Goal: Contribute content

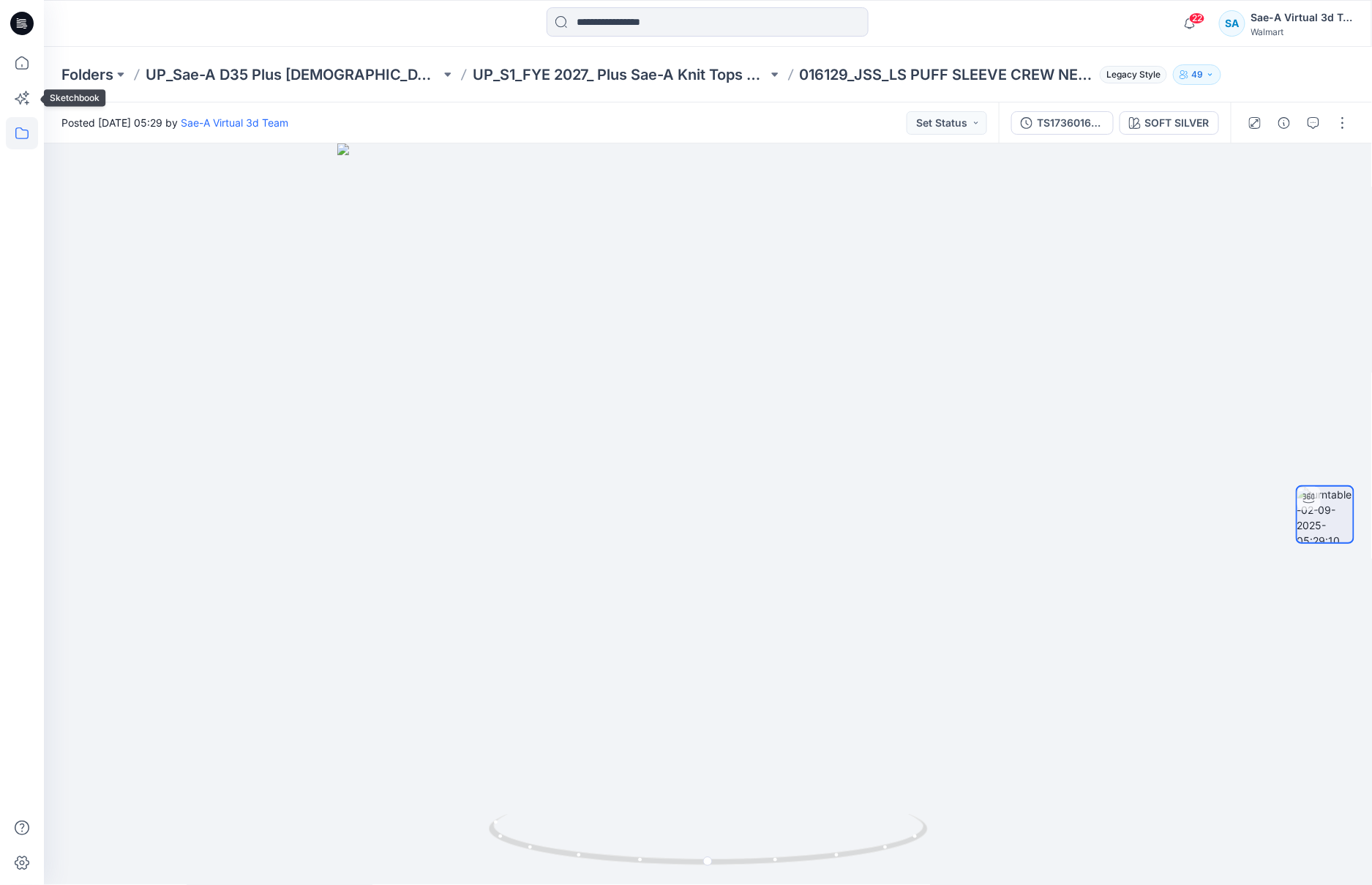
click at [23, 131] on icon at bounding box center [22, 133] width 33 height 33
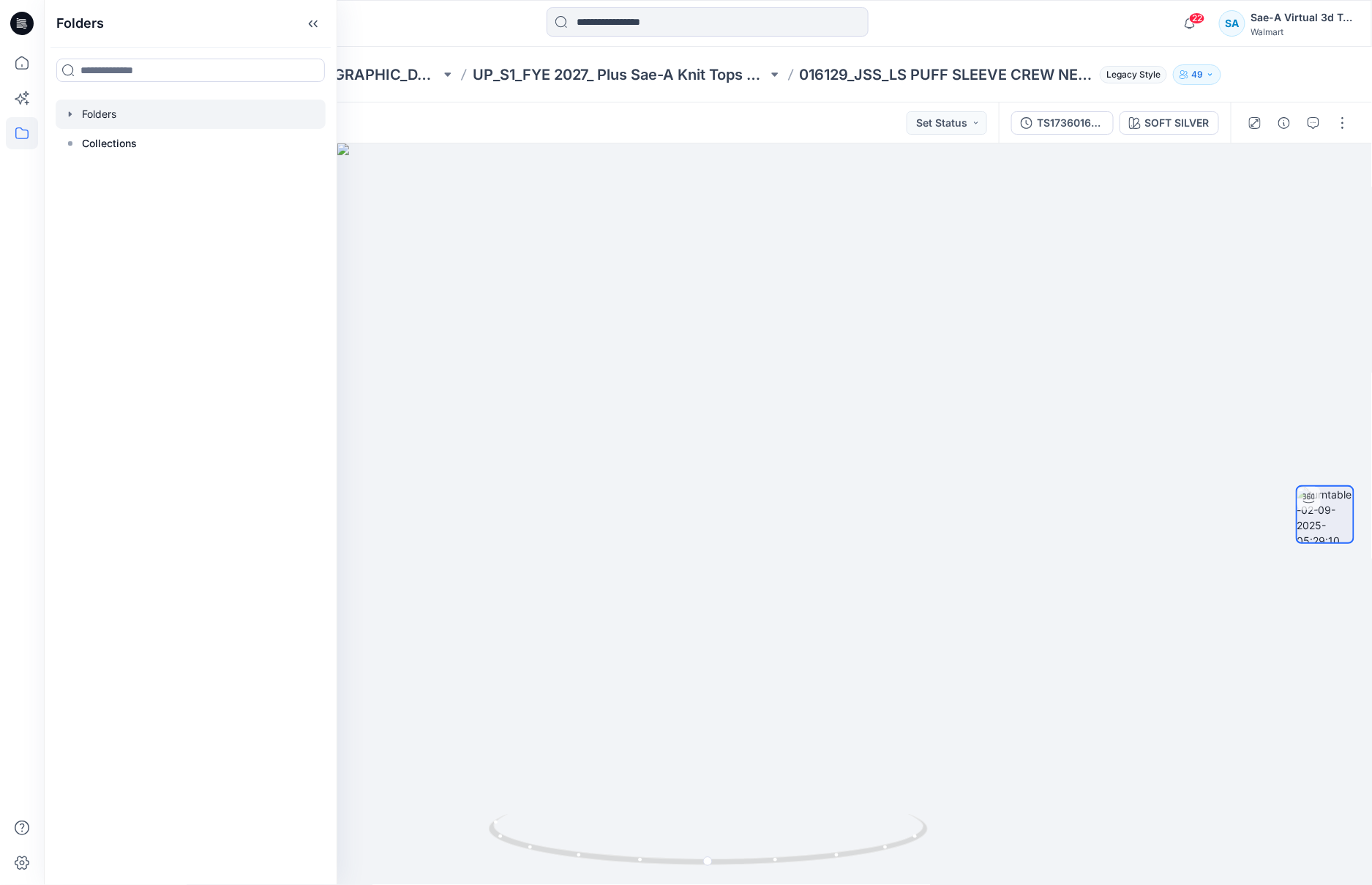
click at [73, 113] on icon "button" at bounding box center [70, 114] width 12 height 12
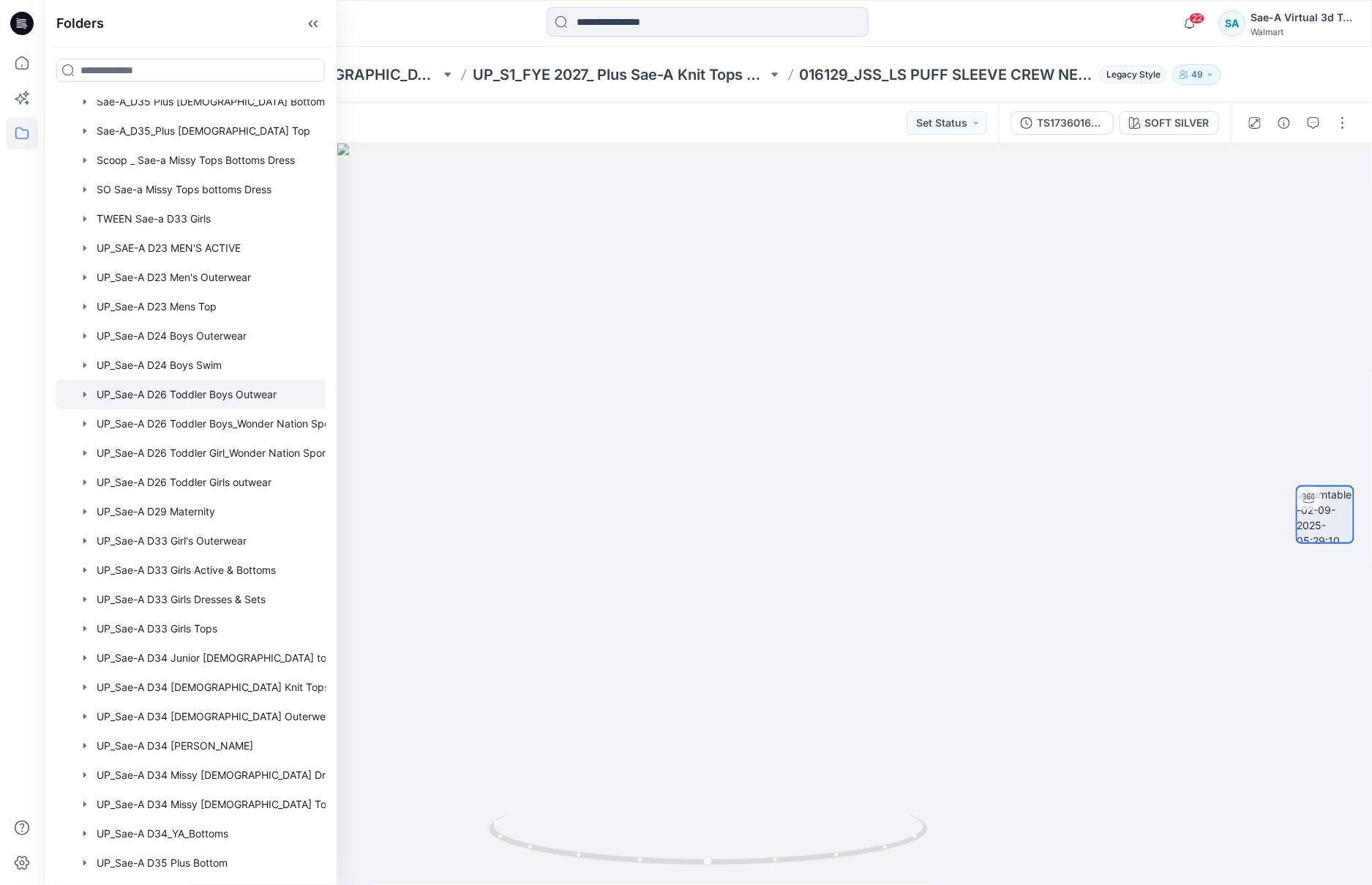
scroll to position [1030, 0]
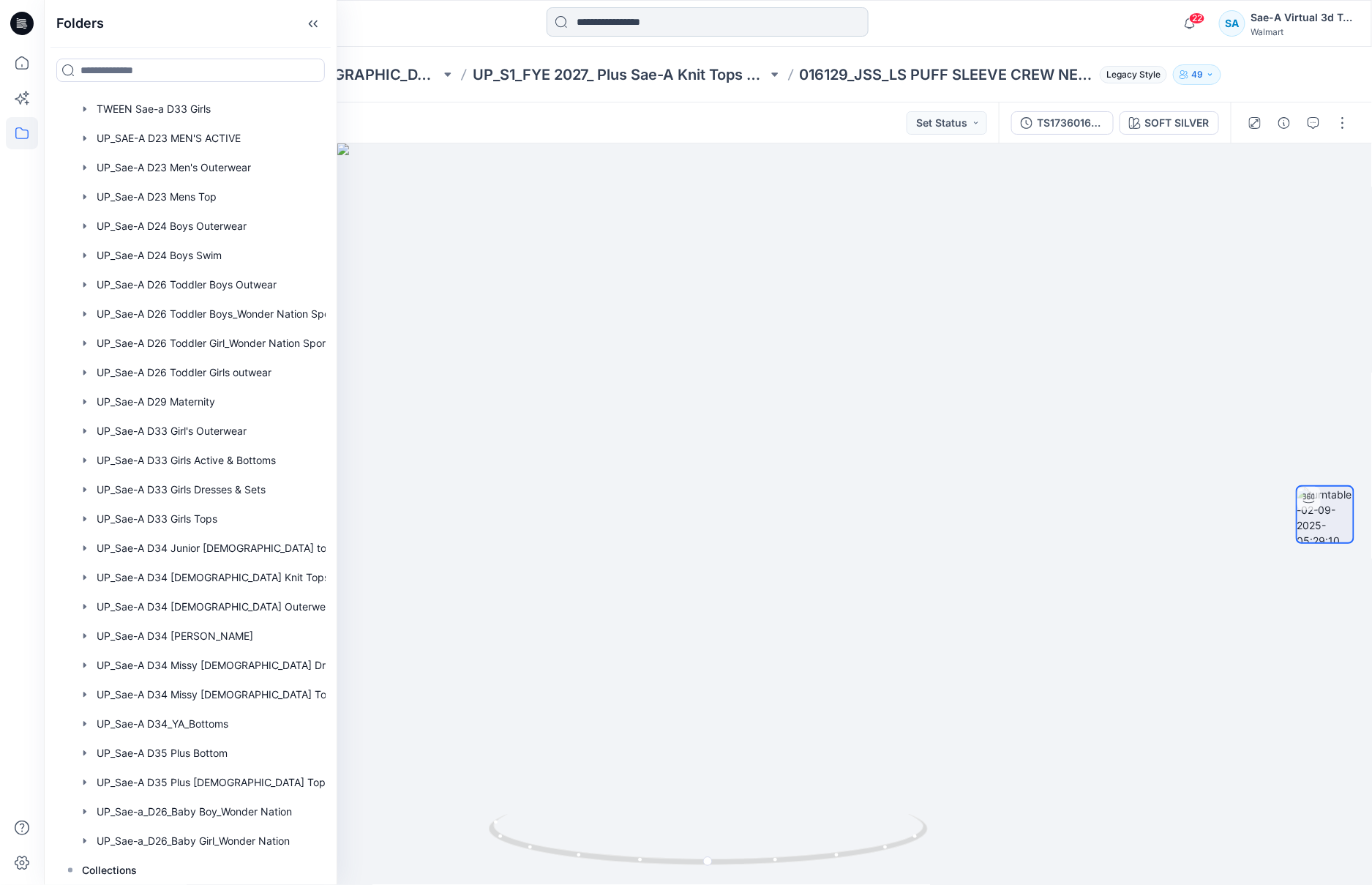
click at [671, 15] on input at bounding box center [707, 22] width 322 height 30
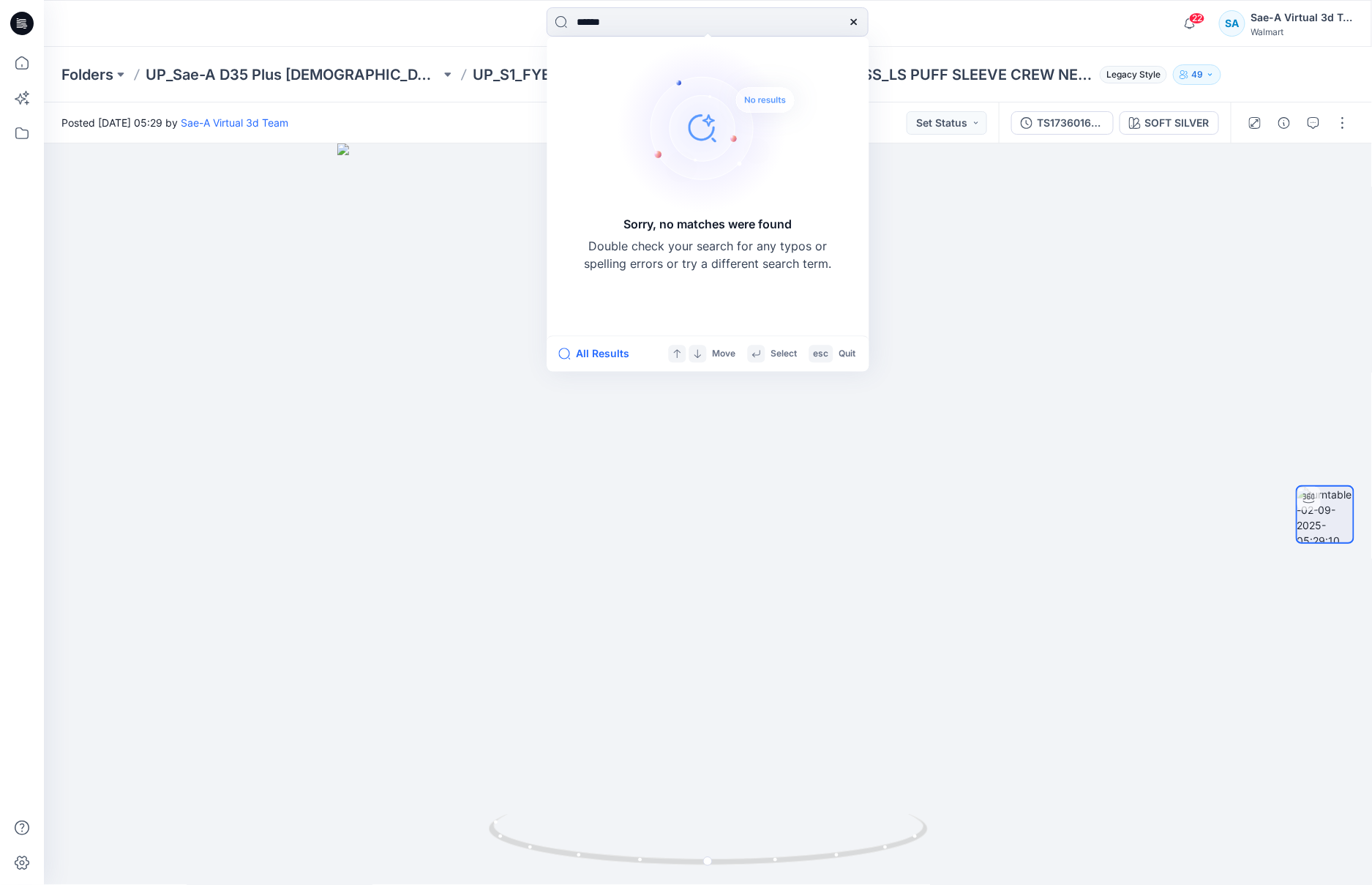
type input "******"
click at [855, 27] on icon at bounding box center [854, 22] width 12 height 12
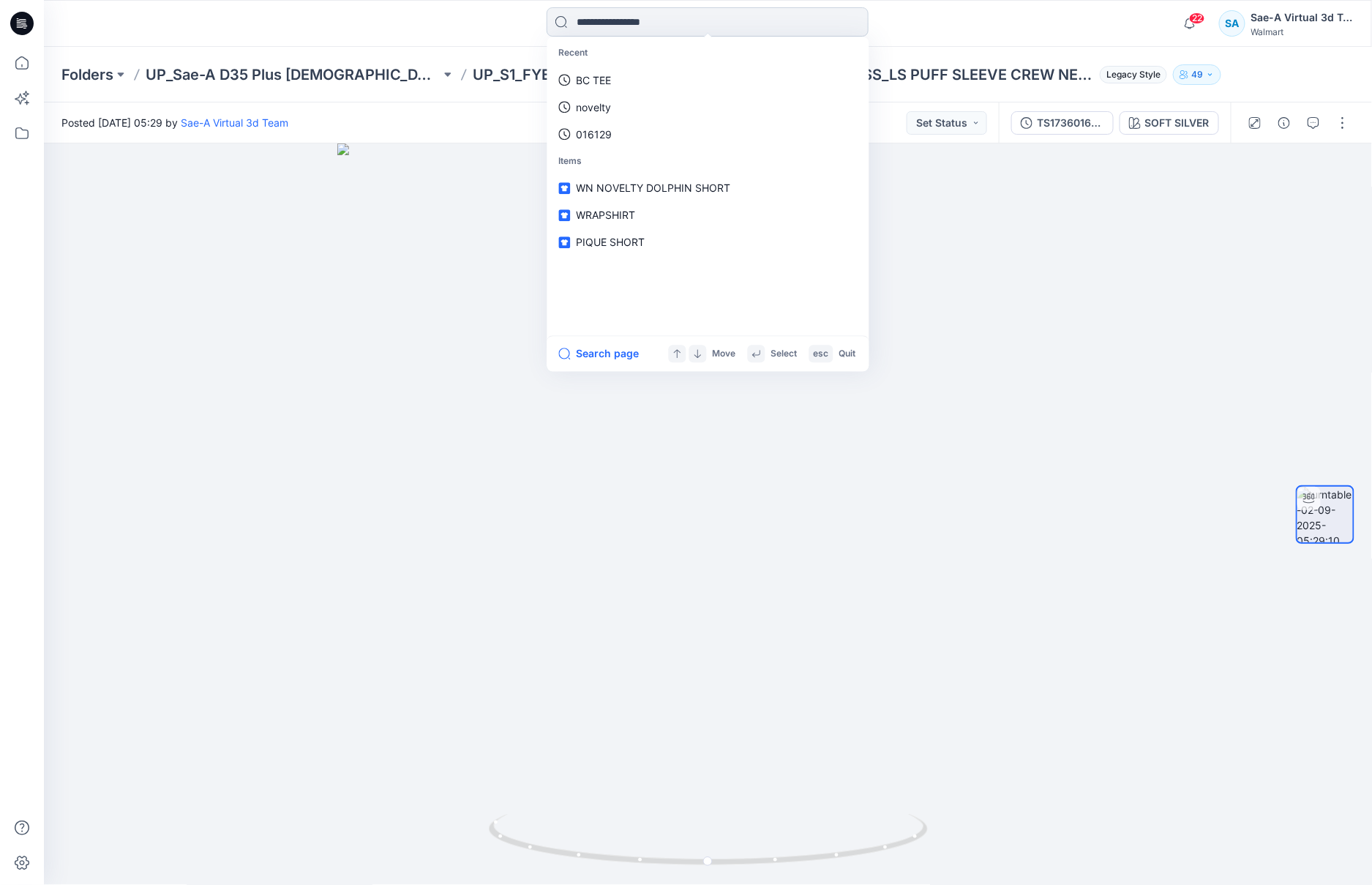
click at [762, 21] on input at bounding box center [707, 22] width 322 height 30
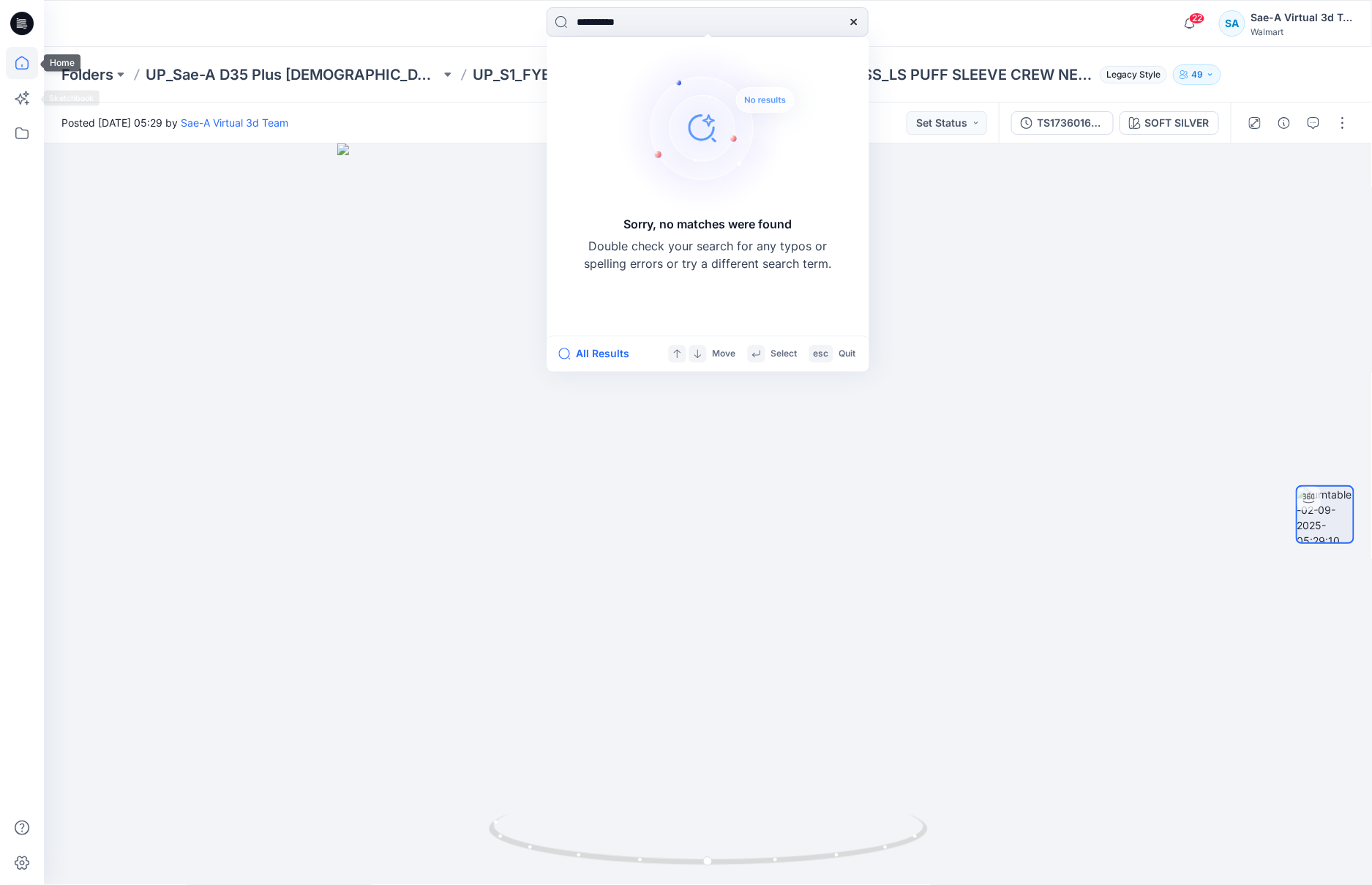
type input "**********"
click at [27, 60] on icon at bounding box center [22, 62] width 33 height 33
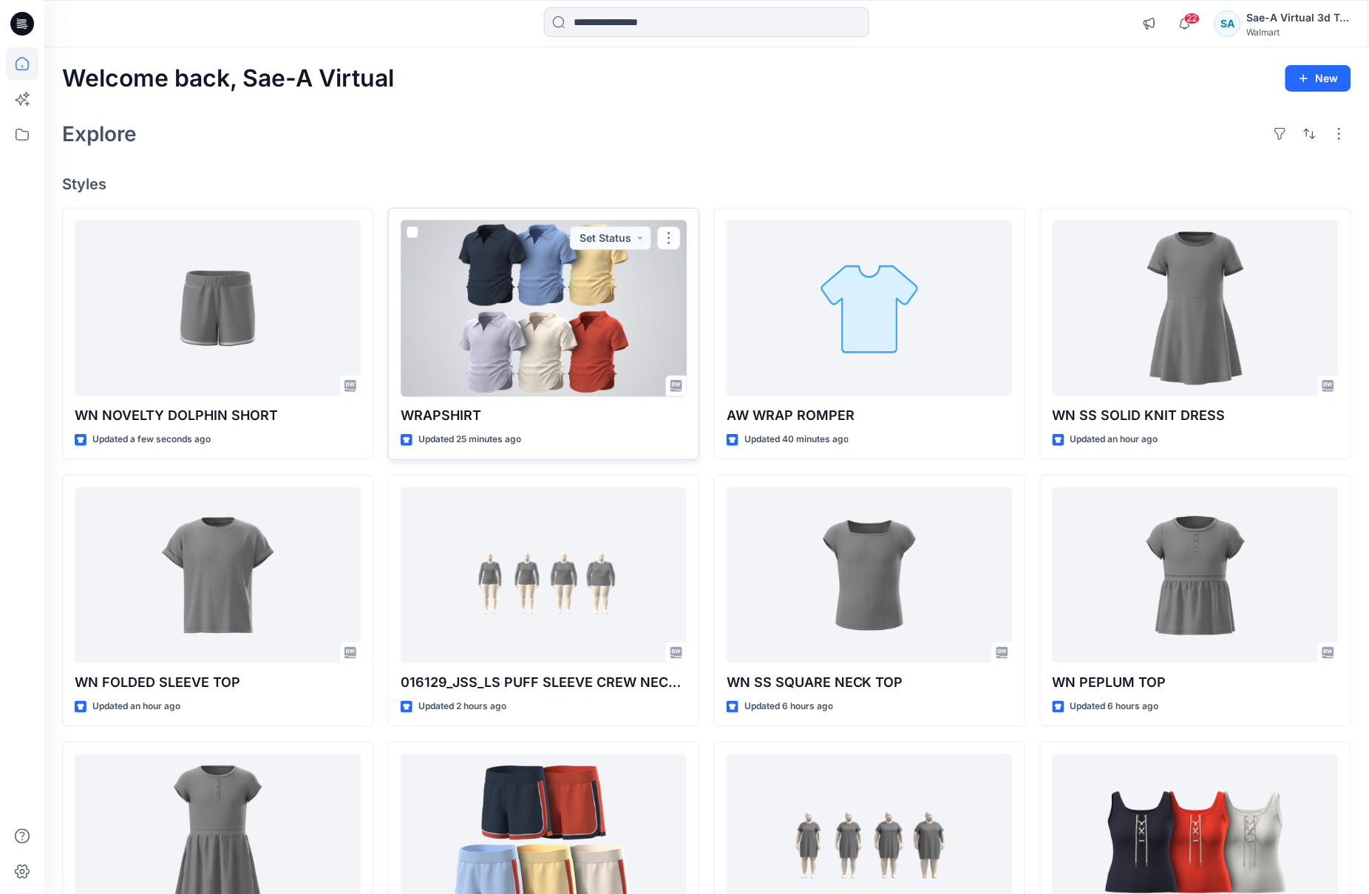
click at [606, 323] on div at bounding box center [544, 308] width 286 height 177
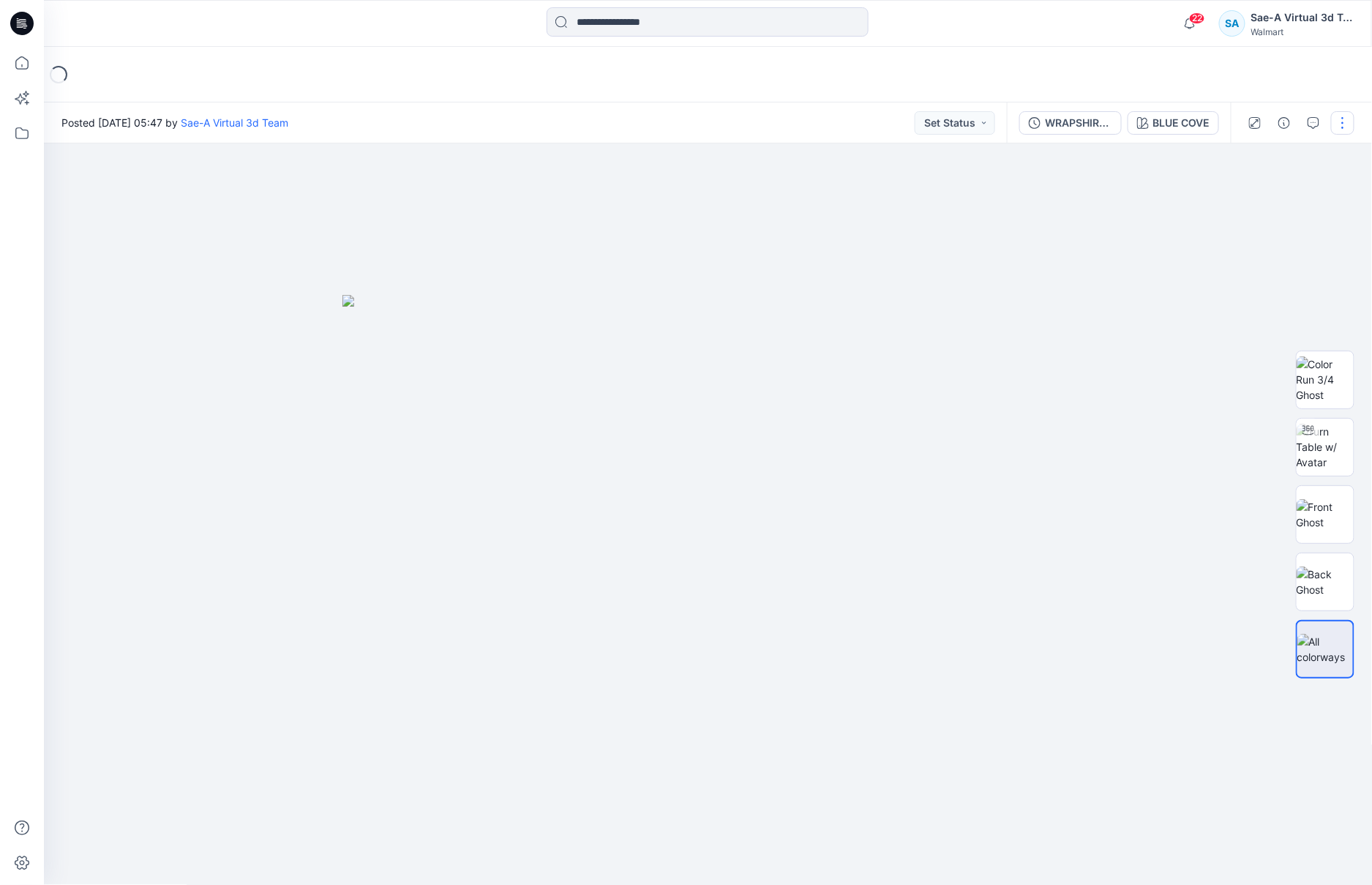
click at [1335, 122] on button "button" at bounding box center [1343, 123] width 24 height 24
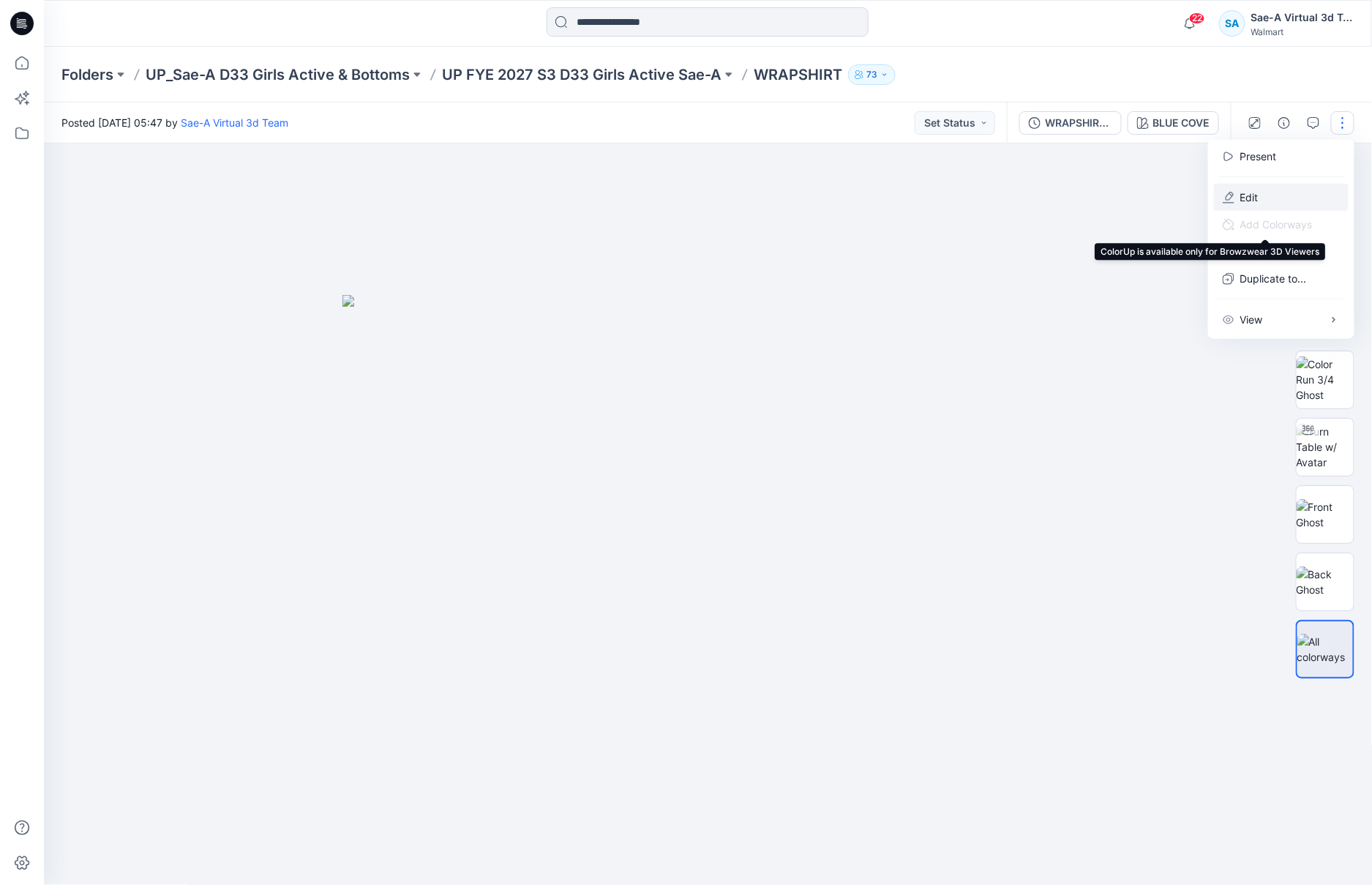
click at [1279, 195] on button "Edit" at bounding box center [1282, 197] width 135 height 27
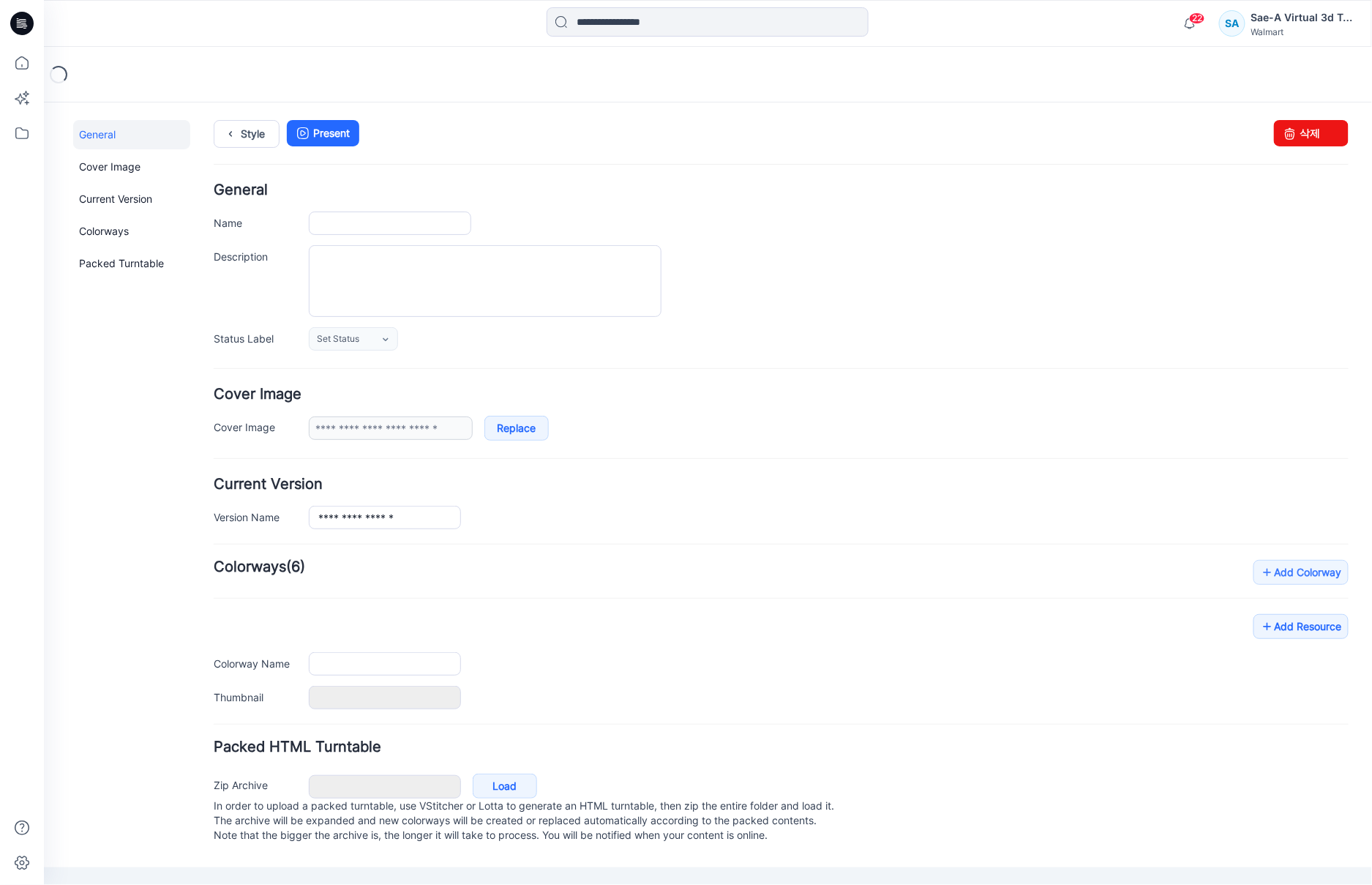
type input "*********"
type input "**********"
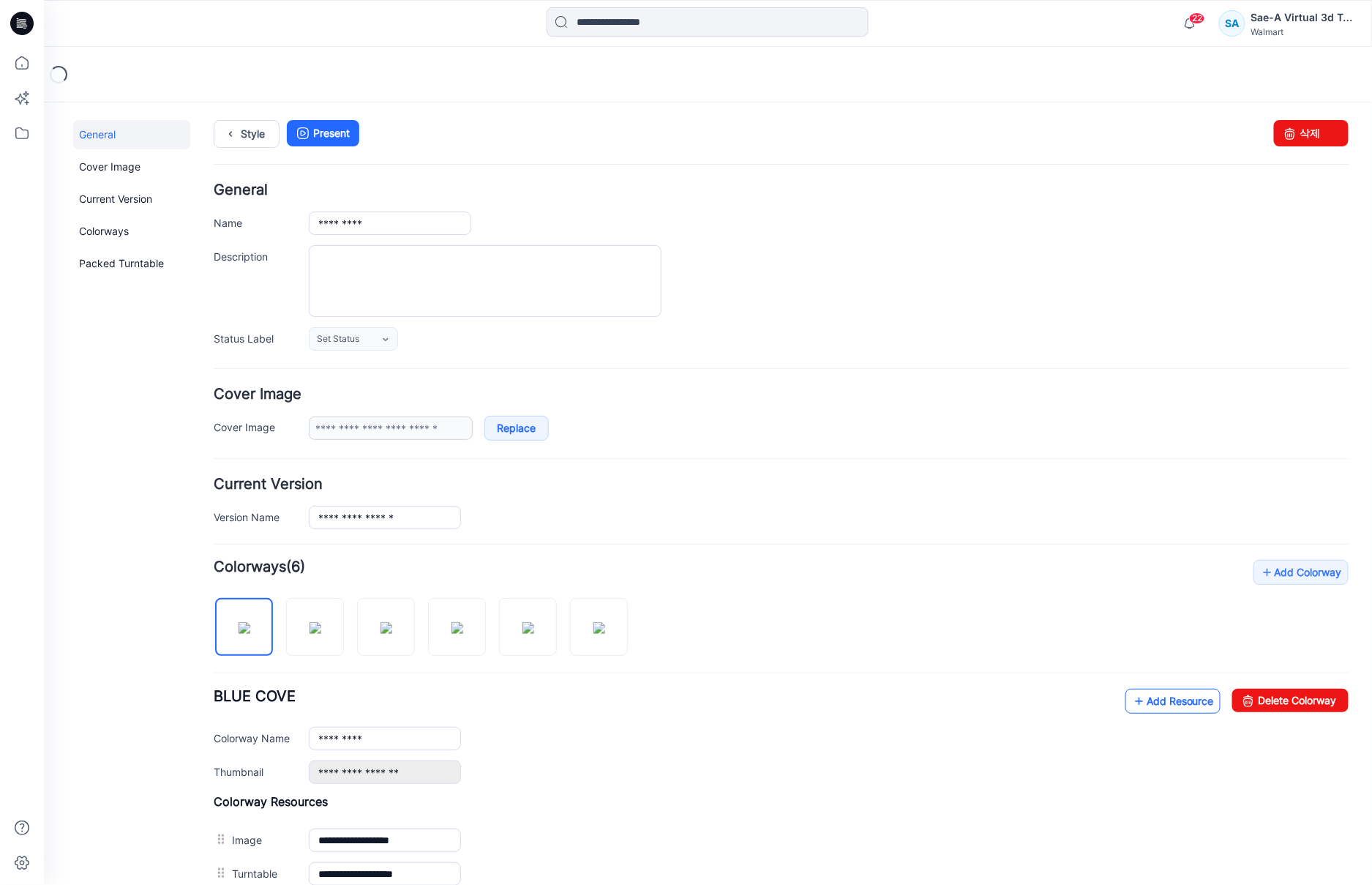
click at [1134, 695] on link "Add Resource" at bounding box center [1172, 700] width 95 height 25
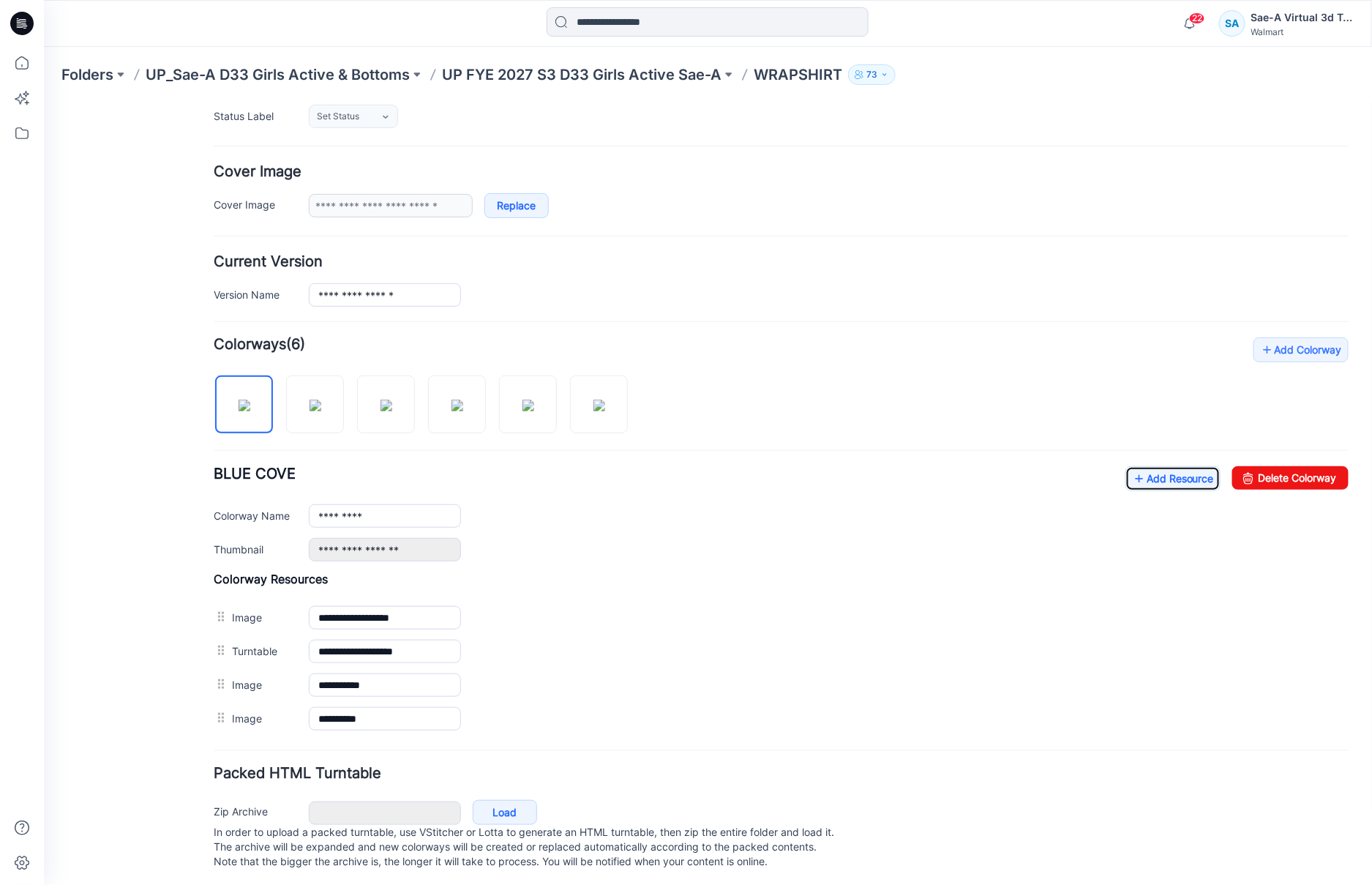
scroll to position [246, 0]
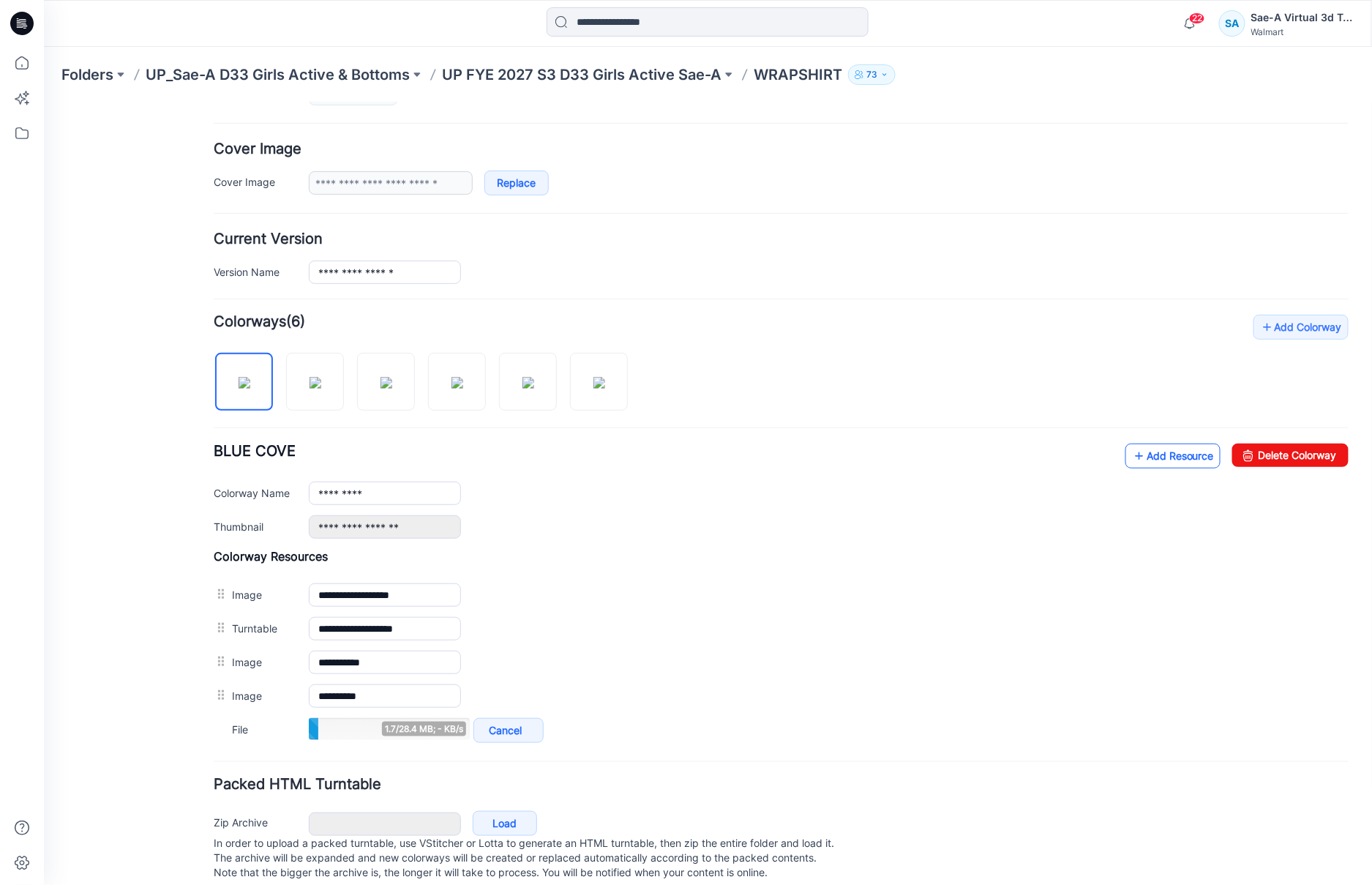
click at [1153, 459] on link "Add Resource" at bounding box center [1172, 454] width 95 height 25
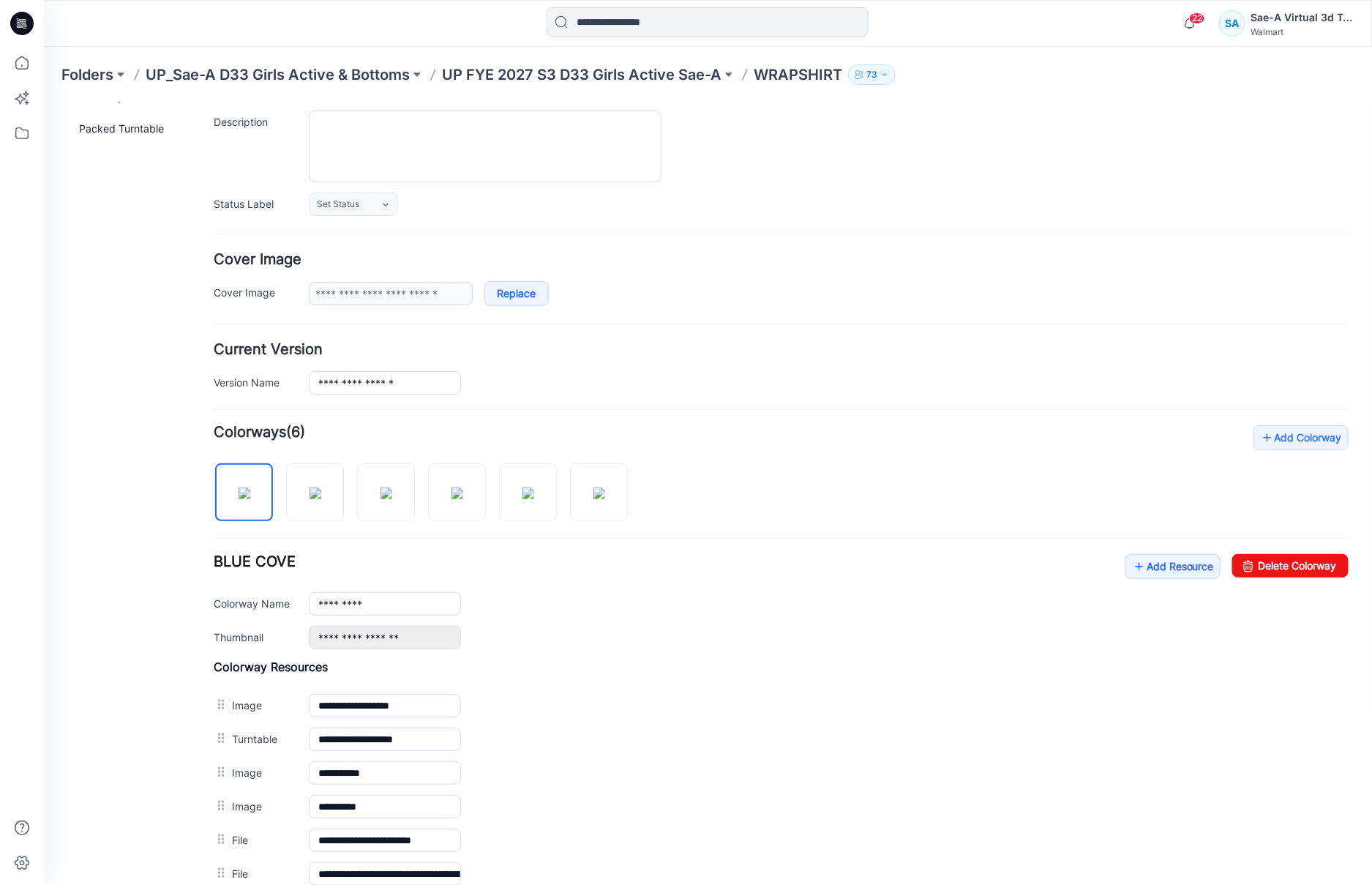
scroll to position [0, 0]
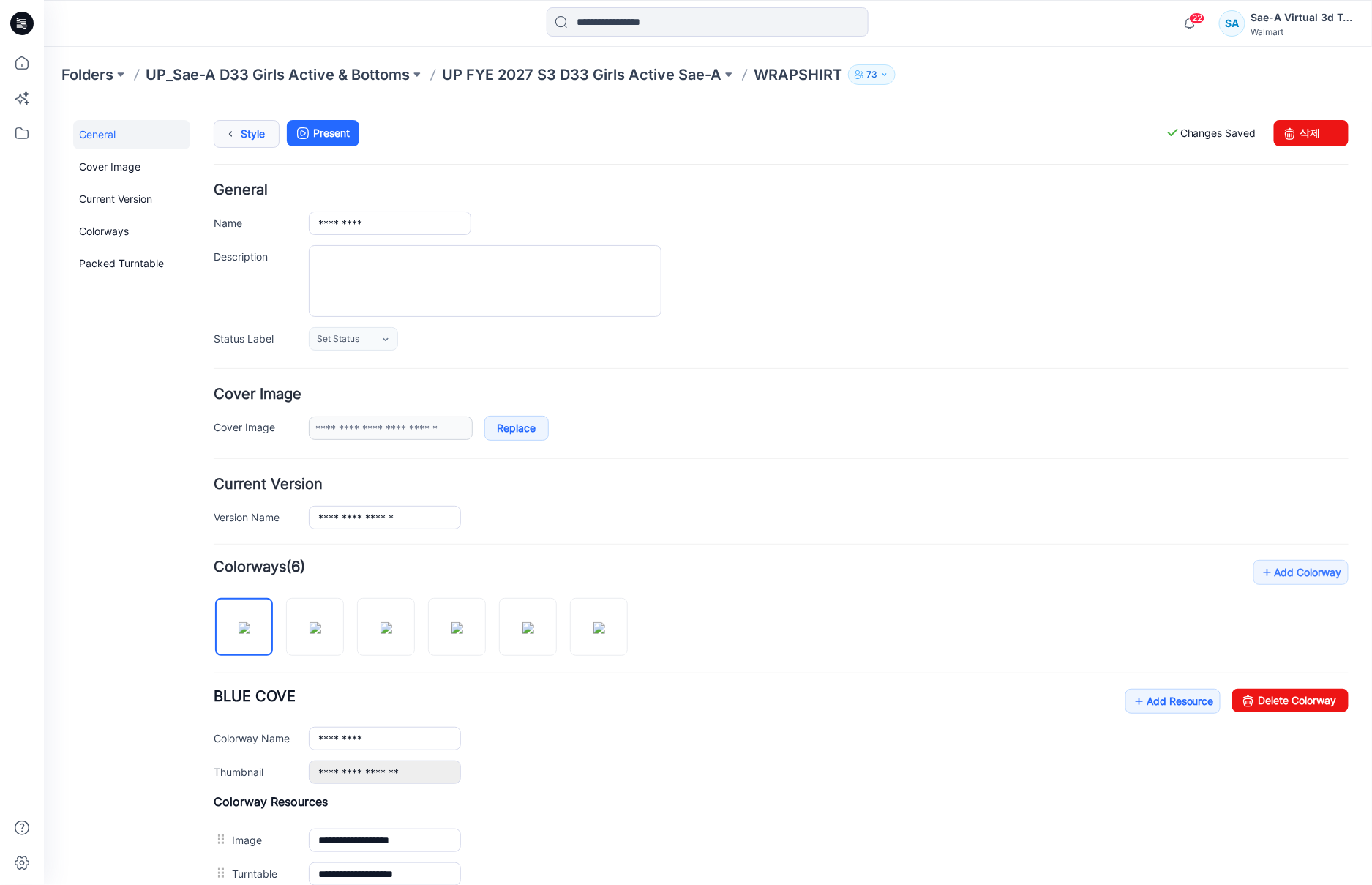
click at [243, 134] on link "Style" at bounding box center [245, 134] width 66 height 28
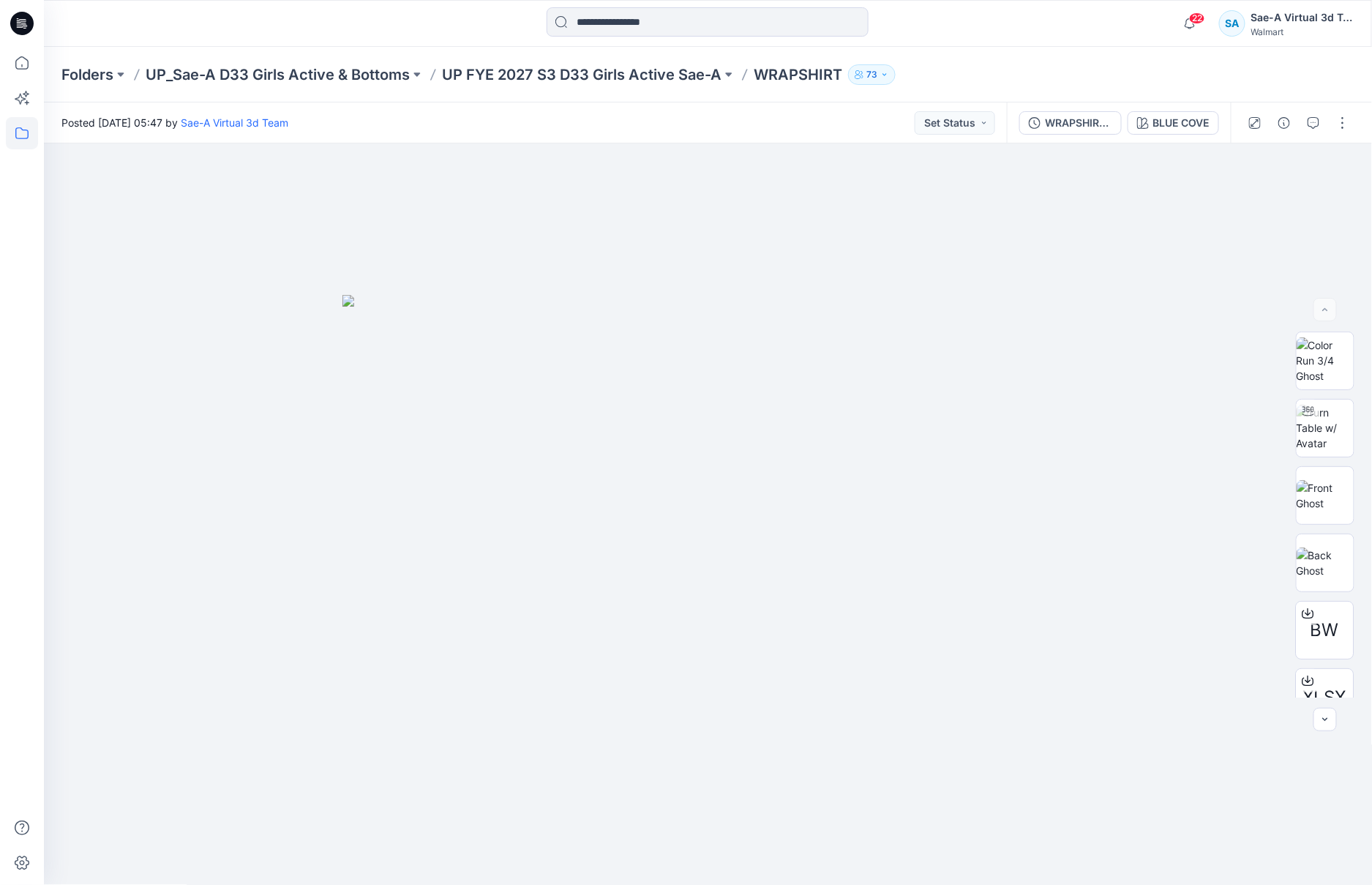
click at [30, 138] on icon at bounding box center [22, 133] width 33 height 33
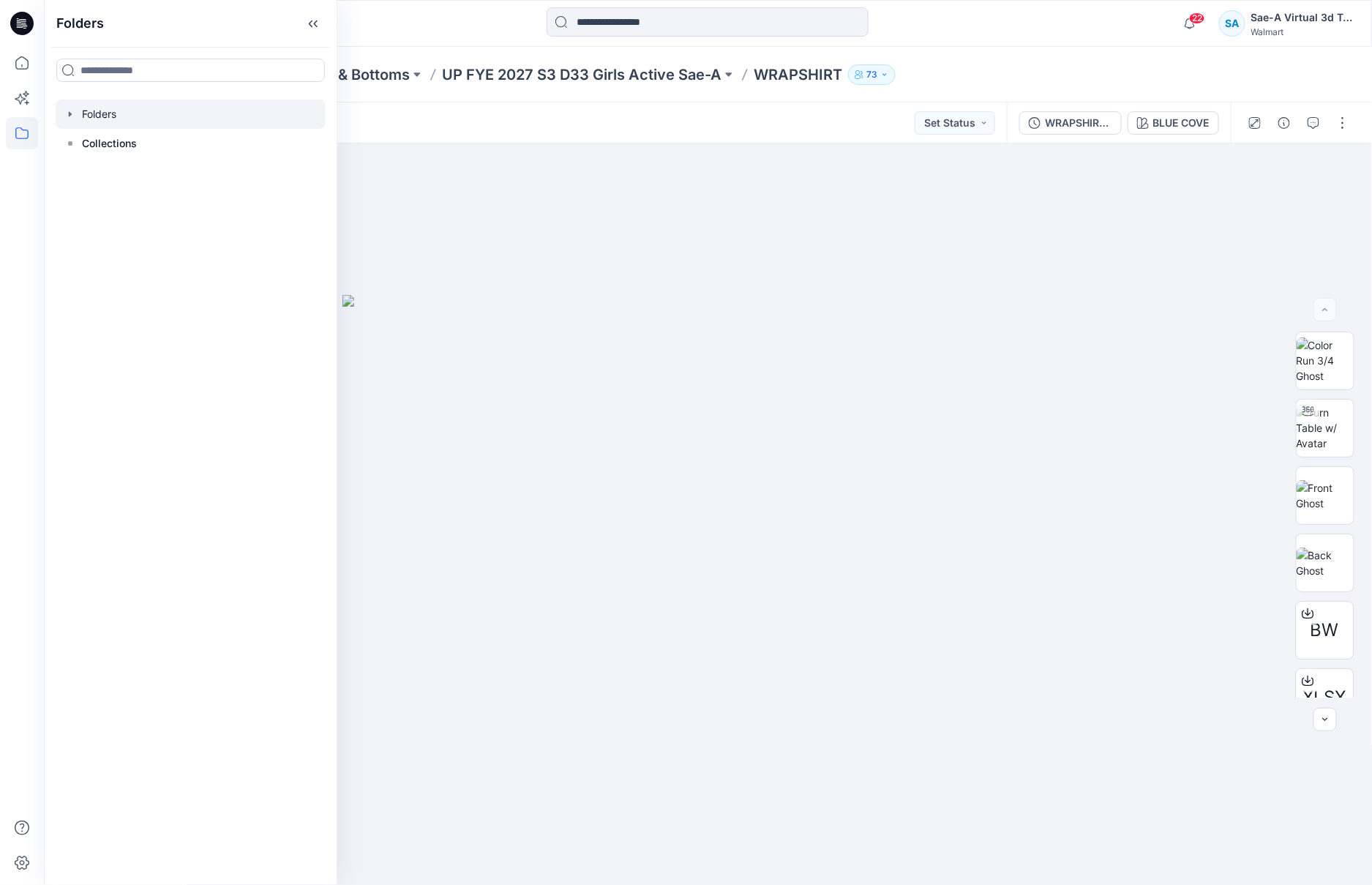
click at [71, 117] on icon "button" at bounding box center [70, 114] width 12 height 12
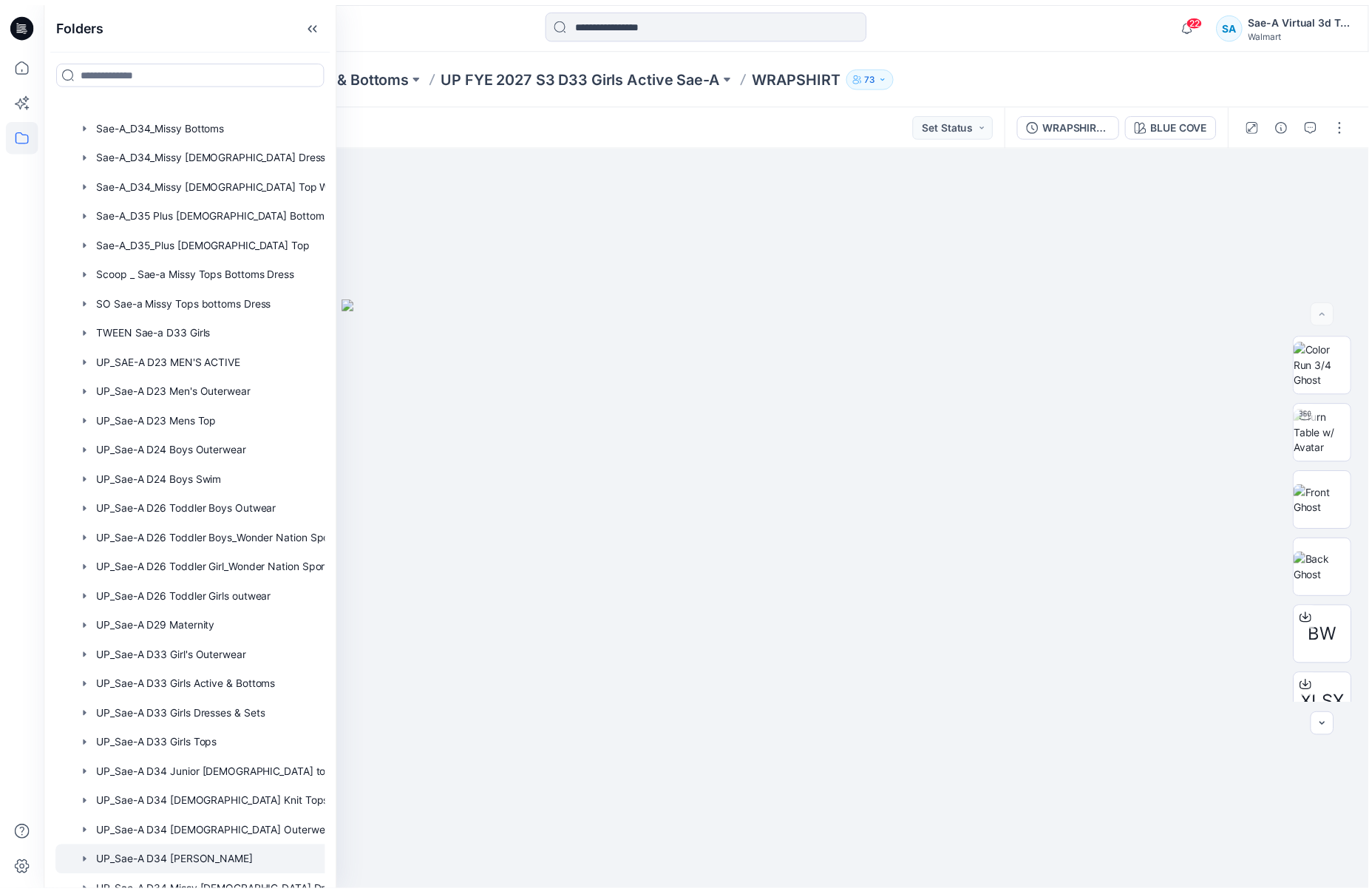
scroll to position [708, 0]
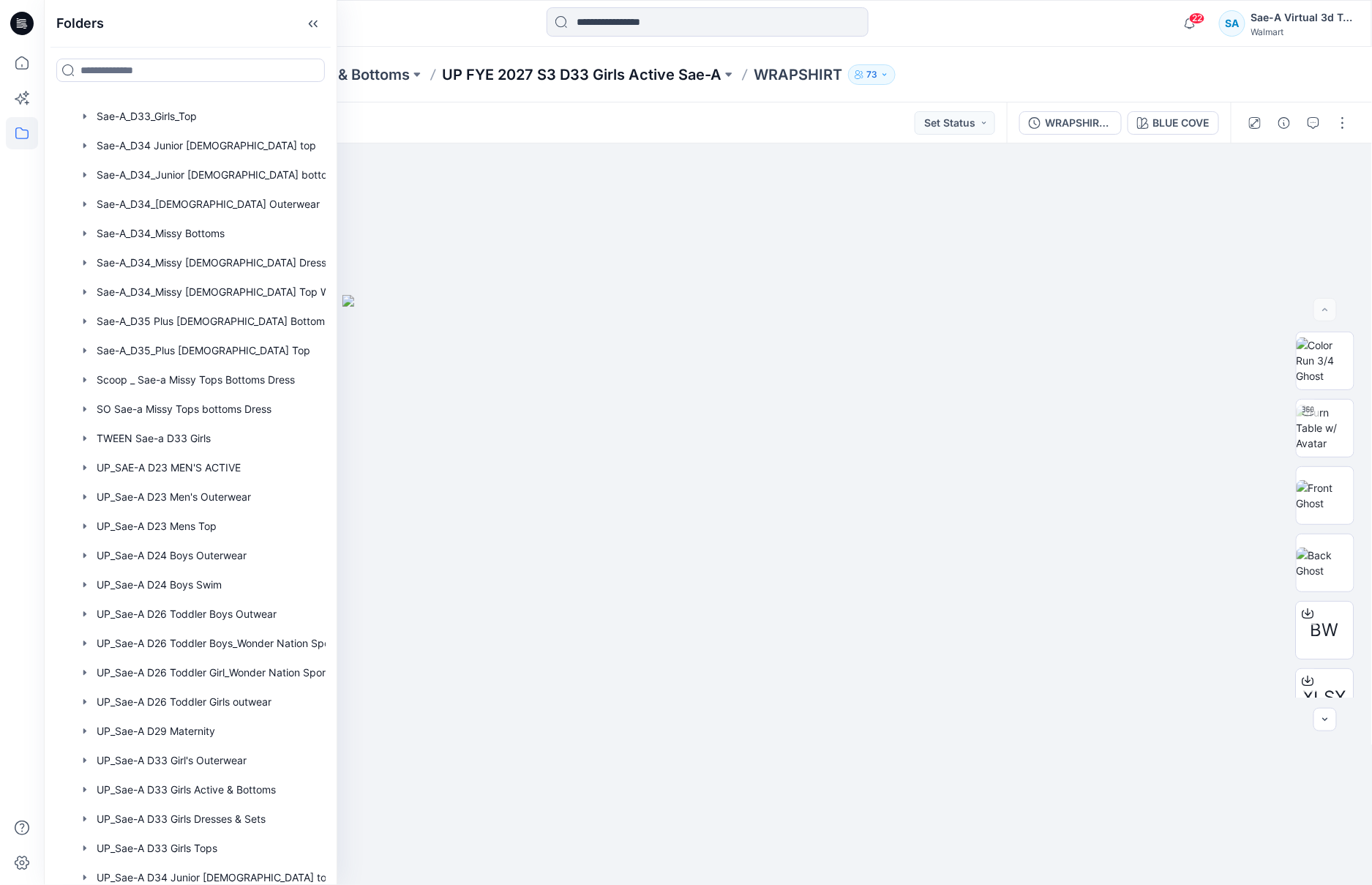
click at [539, 74] on p "UP FYE 2027 S3 D33 Girls Active Sae-A" at bounding box center [582, 74] width 279 height 21
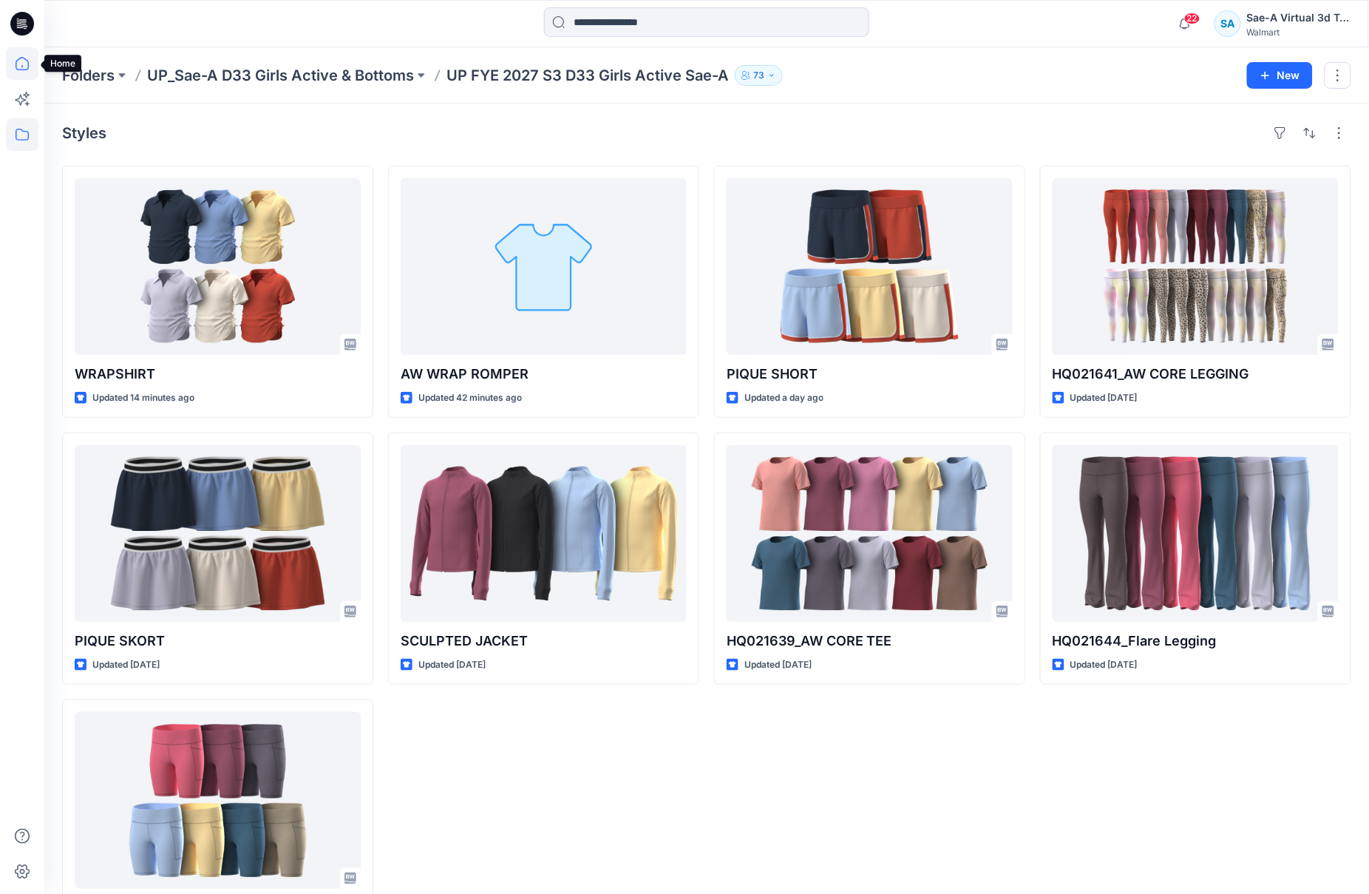
click at [24, 70] on icon at bounding box center [22, 63] width 33 height 33
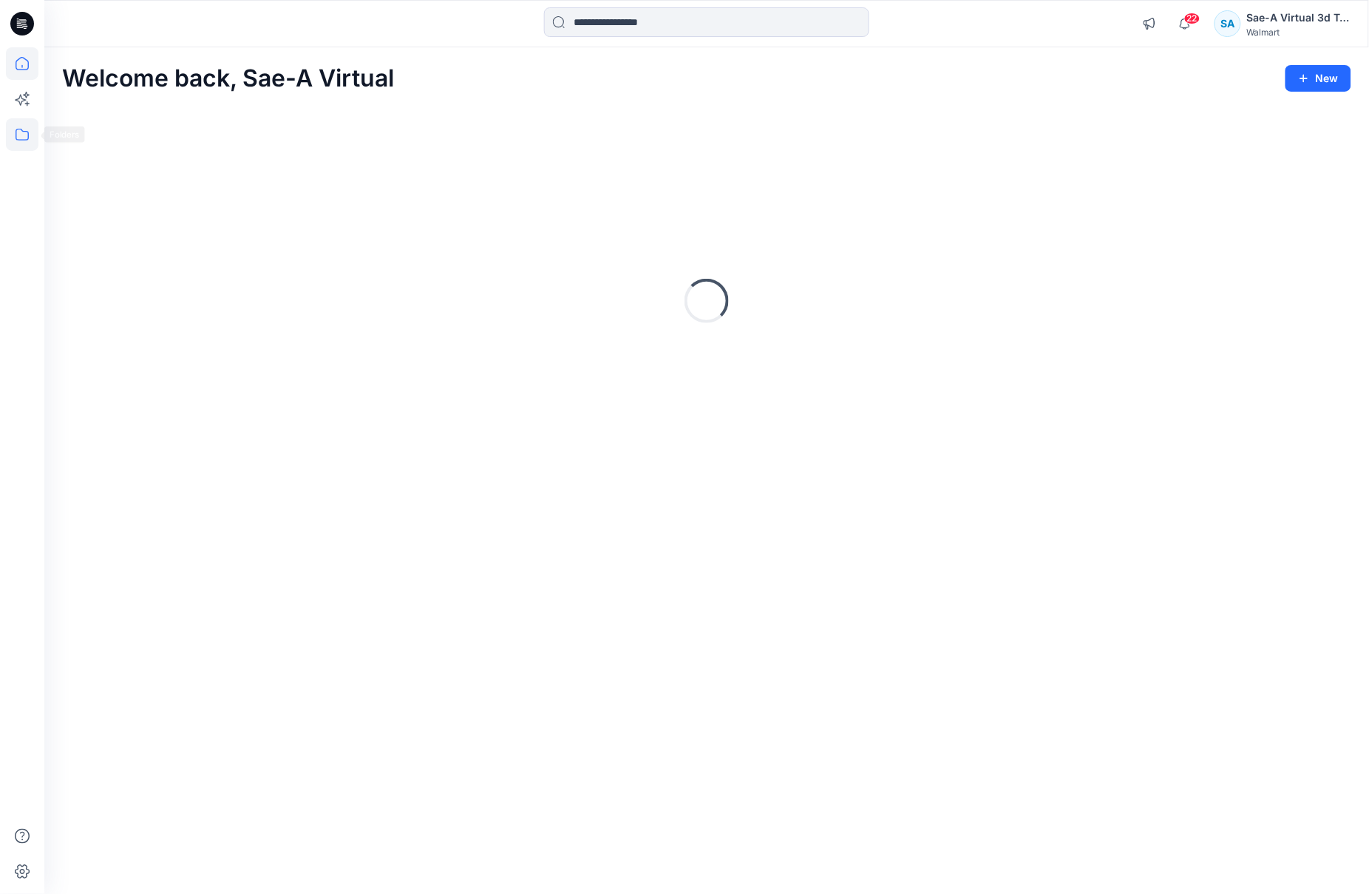
click at [17, 133] on icon at bounding box center [22, 134] width 33 height 33
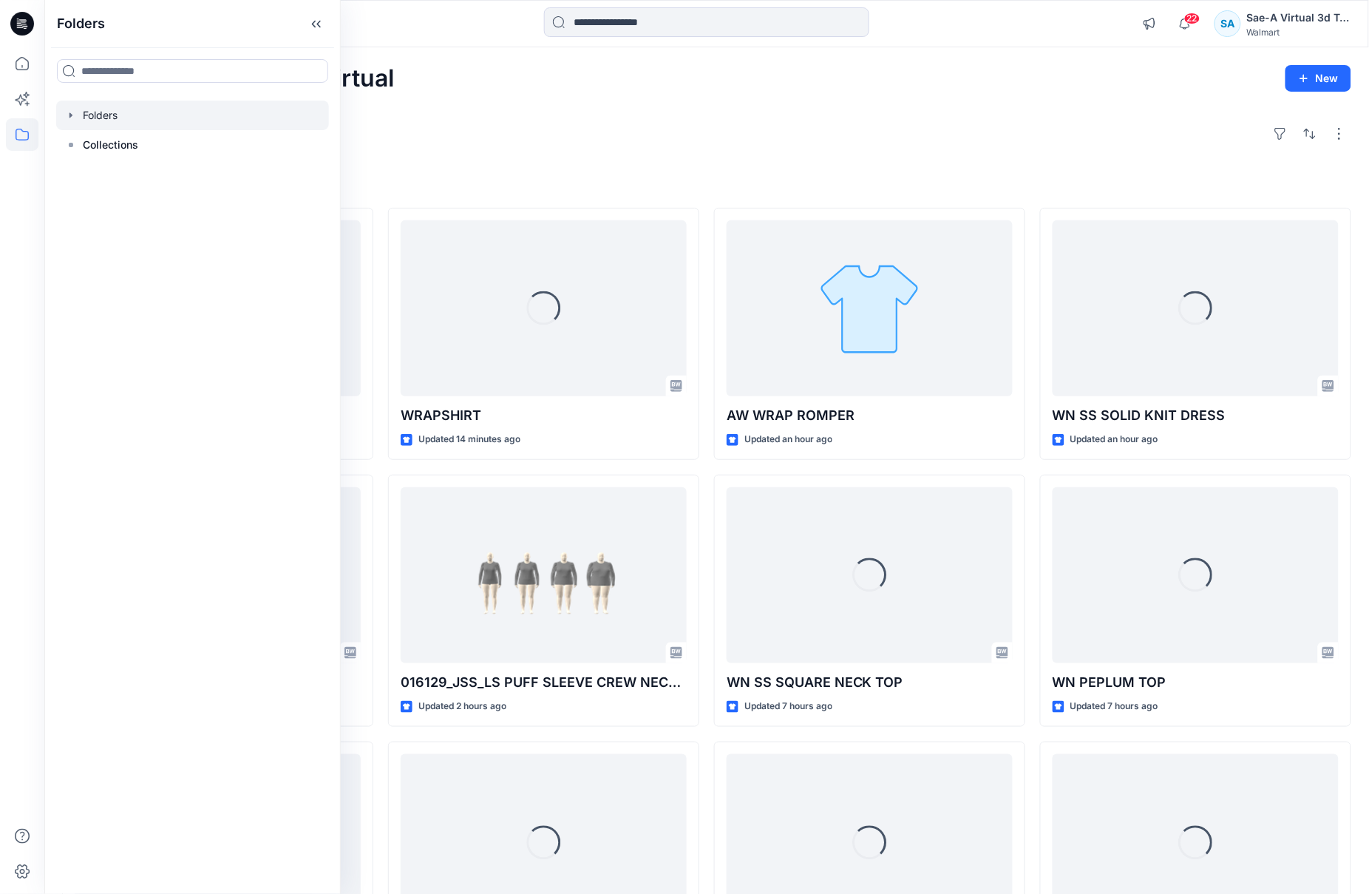
click at [72, 111] on icon "button" at bounding box center [71, 115] width 12 height 12
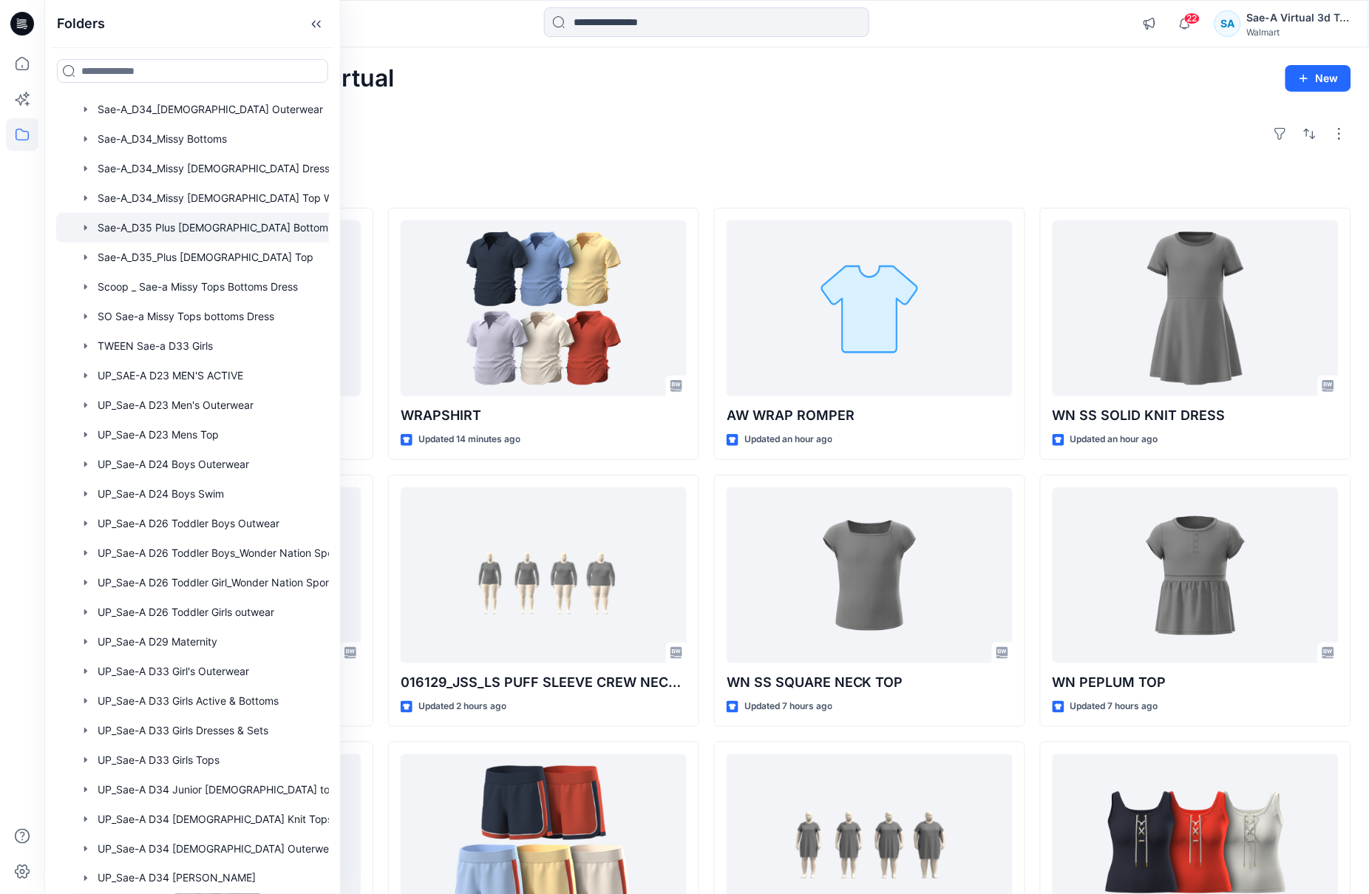
scroll to position [819, 0]
